Goal: Navigation & Orientation: Understand site structure

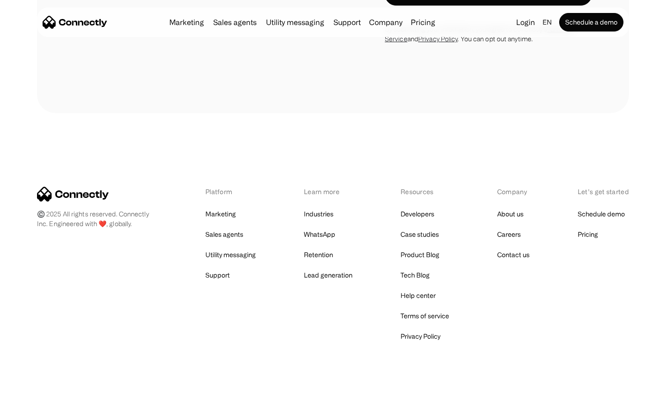
scroll to position [2623, 0]
